Goal: Navigation & Orientation: Find specific page/section

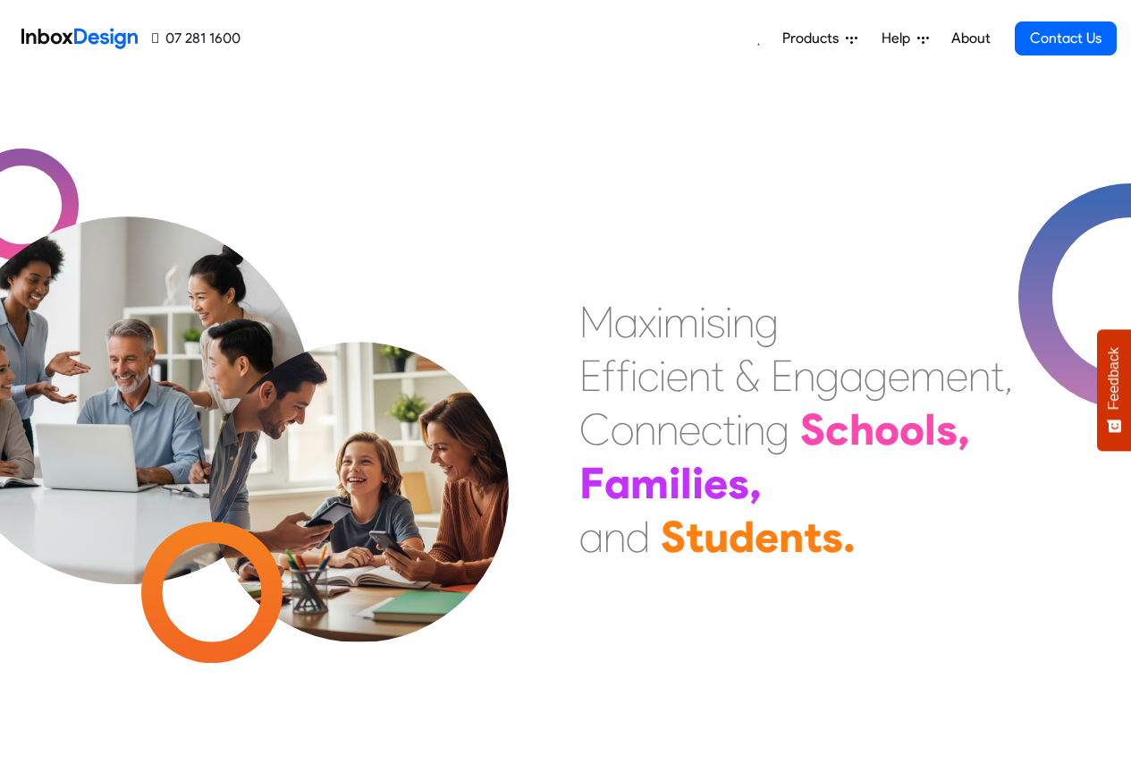
click at [829, 38] on span "Products" at bounding box center [814, 38] width 63 height 21
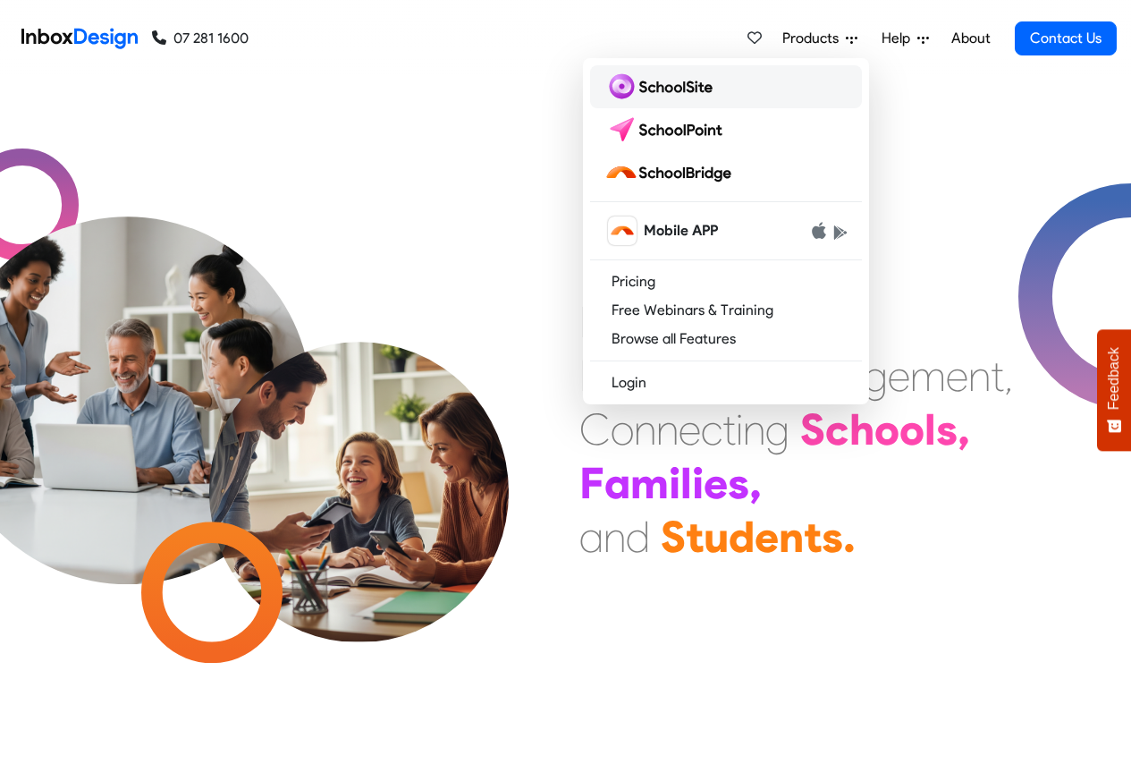
click at [659, 89] on img at bounding box center [662, 86] width 115 height 29
